Goal: Task Accomplishment & Management: Manage account settings

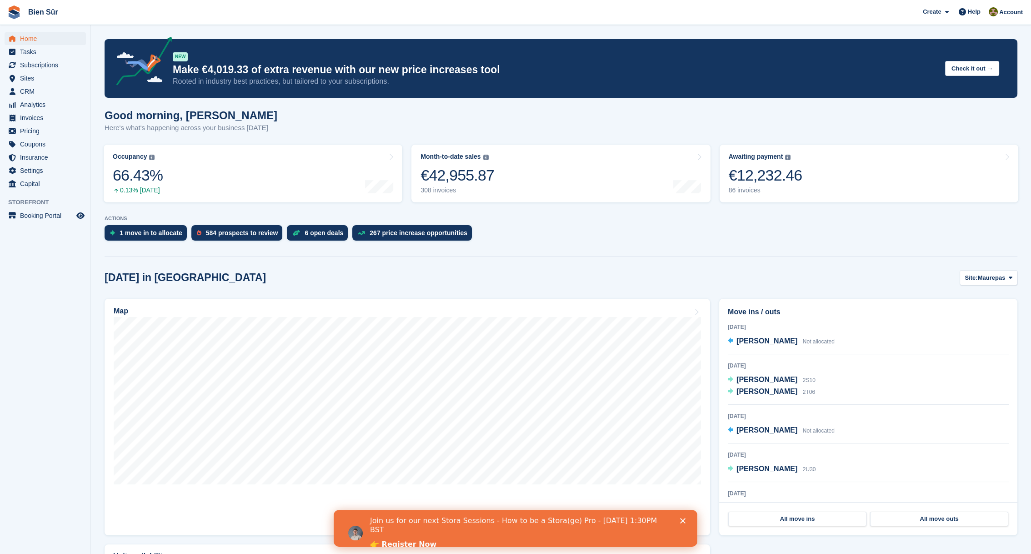
click at [500, 125] on div "Good morning, Matthieu Here's what's happening across your business today" at bounding box center [561, 126] width 913 height 35
click at [682, 522] on icon "Fermer" at bounding box center [682, 520] width 5 height 5
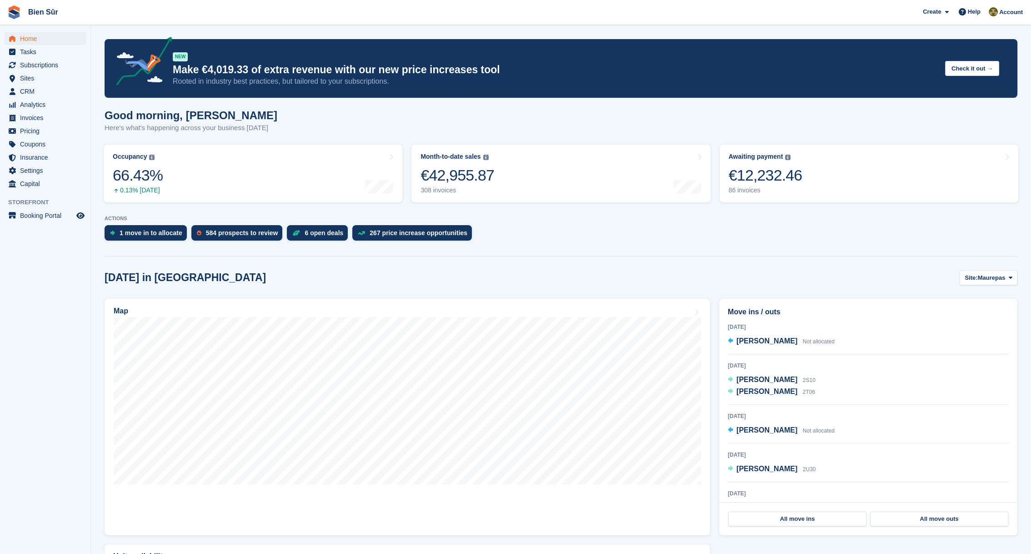
click at [758, 342] on span "[PERSON_NAME]" at bounding box center [767, 341] width 61 height 8
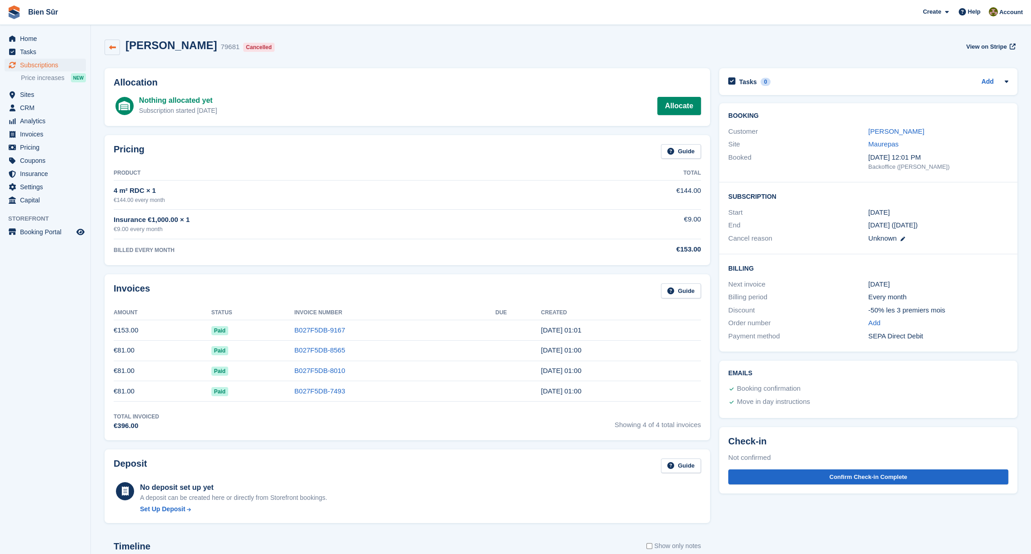
click at [116, 46] on link at bounding box center [112, 47] width 15 height 15
